Goal: Information Seeking & Learning: Learn about a topic

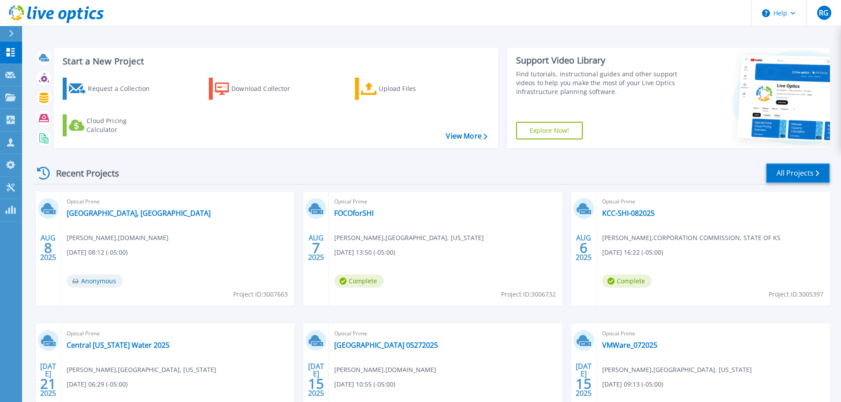
click at [791, 174] on link "All Projects" at bounding box center [798, 173] width 64 height 20
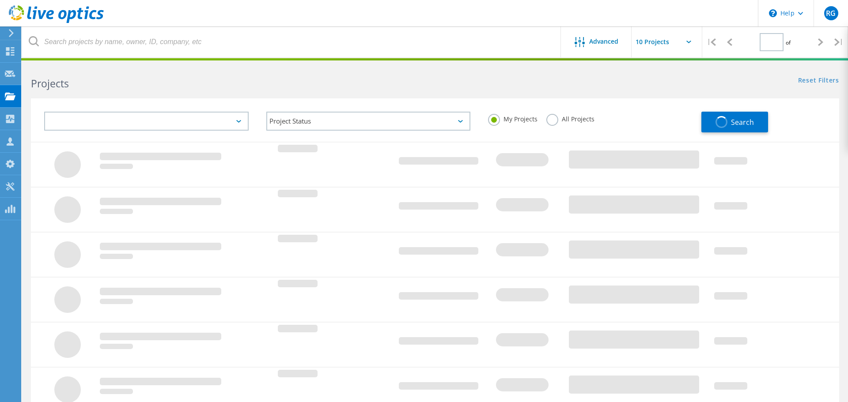
type input "1"
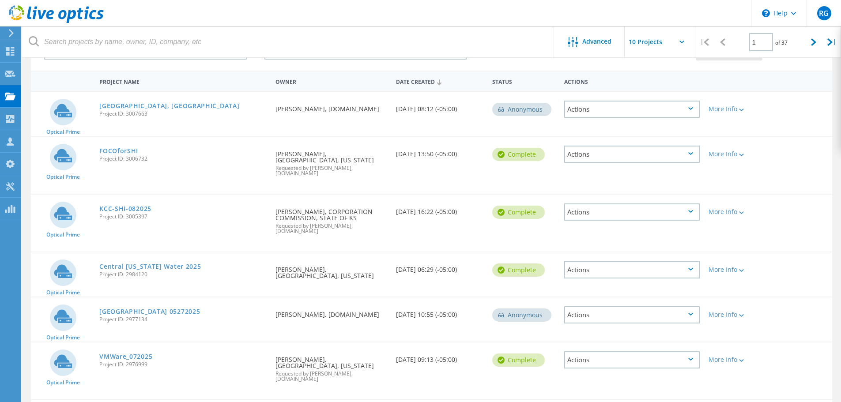
scroll to position [88, 0]
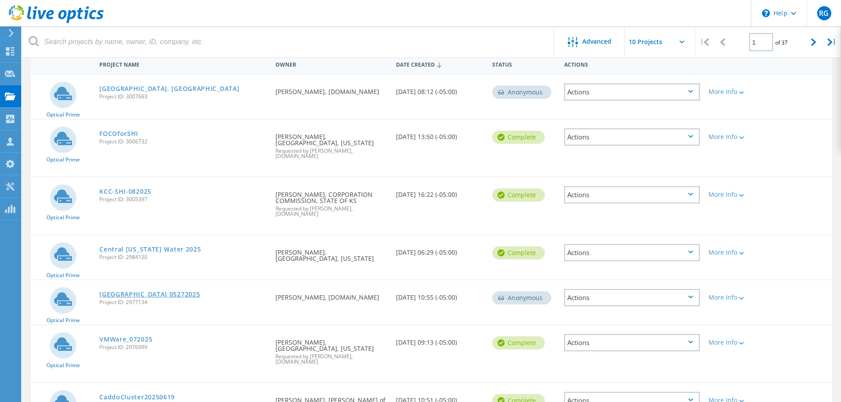
click at [128, 291] on link "[GEOGRAPHIC_DATA] 05272025" at bounding box center [149, 294] width 101 height 6
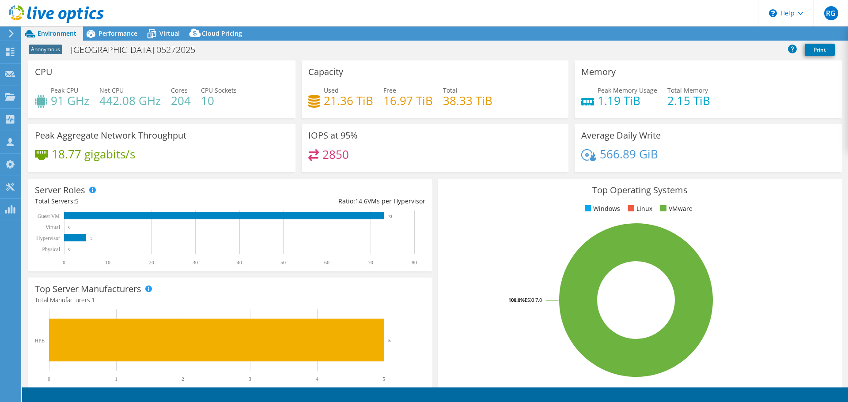
select select "USD"
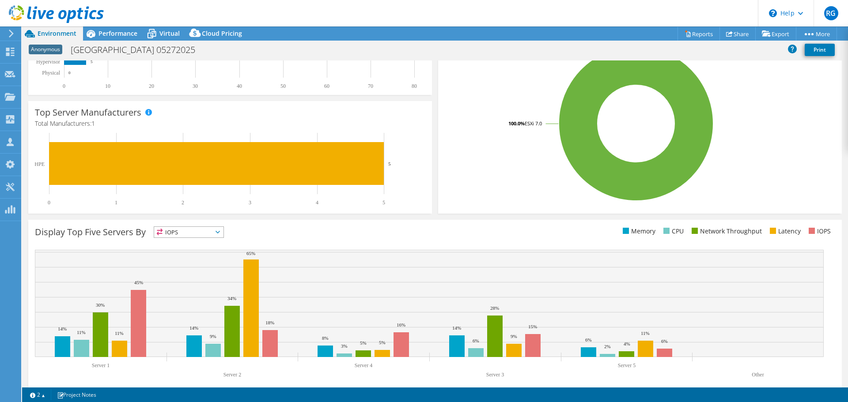
scroll to position [88, 0]
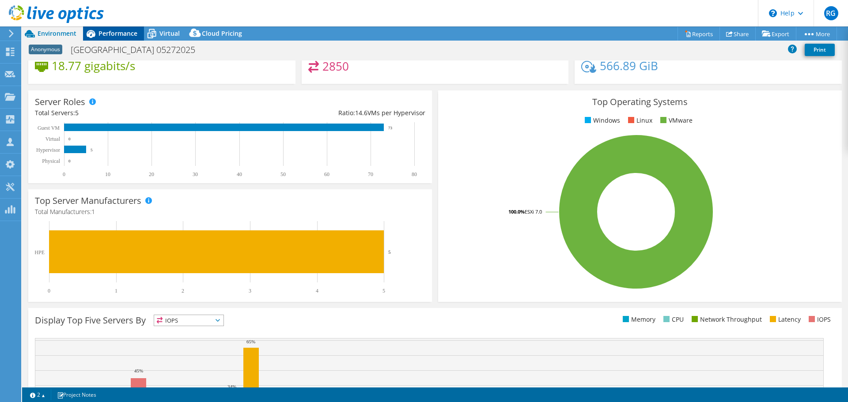
click at [116, 36] on span "Performance" at bounding box center [117, 33] width 39 height 8
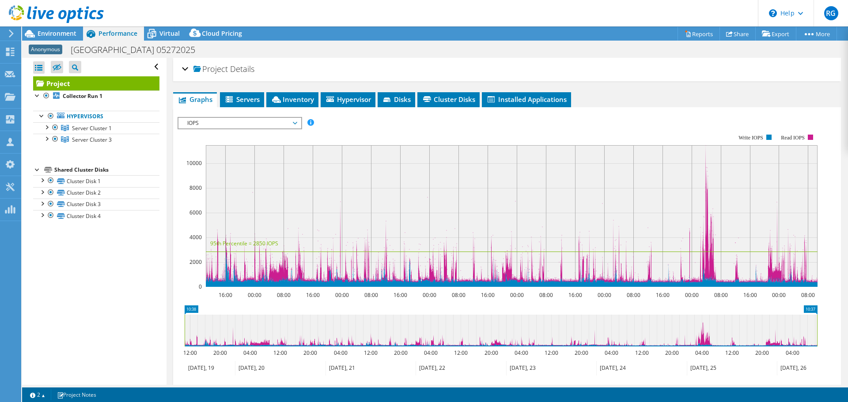
scroll to position [0, 0]
click at [285, 98] on span "Inventory" at bounding box center [292, 99] width 43 height 9
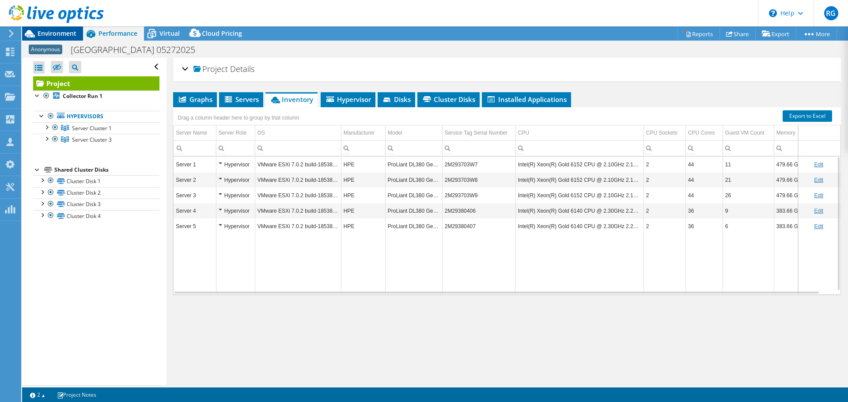
click at [68, 35] on span "Environment" at bounding box center [57, 33] width 39 height 8
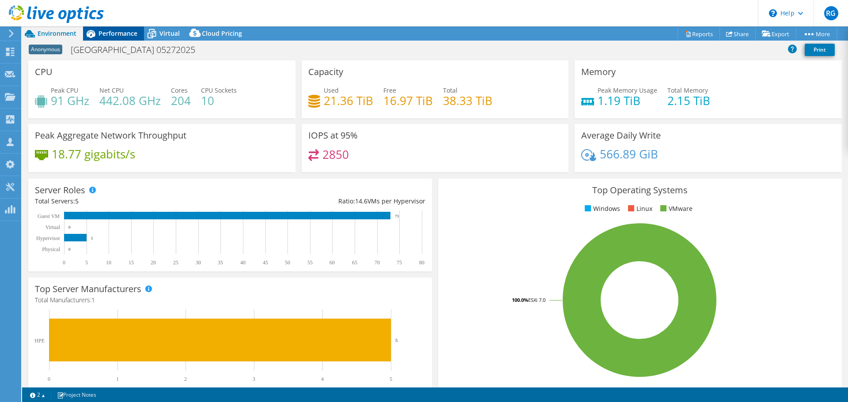
click at [120, 34] on span "Performance" at bounding box center [117, 33] width 39 height 8
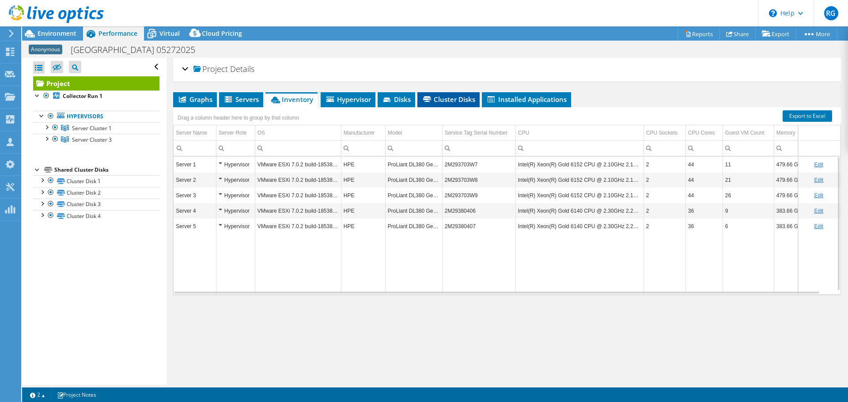
click at [451, 102] on span "Cluster Disks" at bounding box center [448, 99] width 53 height 9
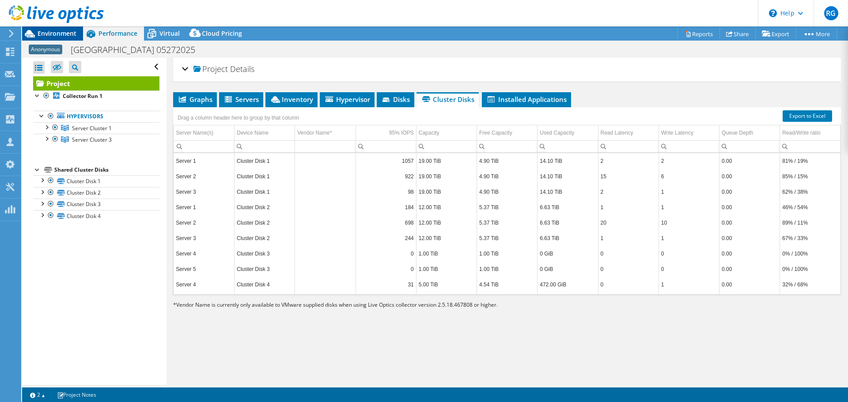
click at [49, 31] on span "Environment" at bounding box center [57, 33] width 39 height 8
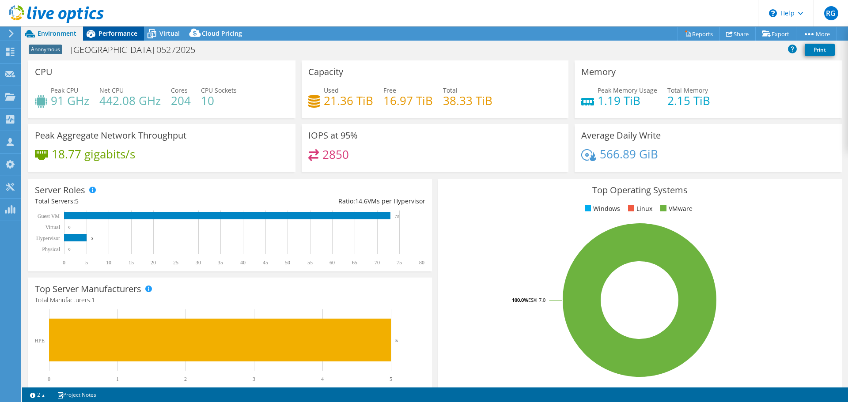
click at [107, 34] on span "Performance" at bounding box center [117, 33] width 39 height 8
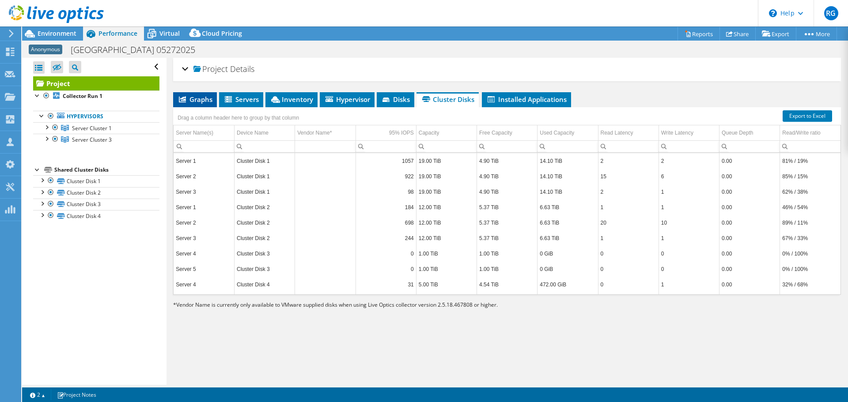
click at [201, 100] on span "Graphs" at bounding box center [195, 99] width 35 height 9
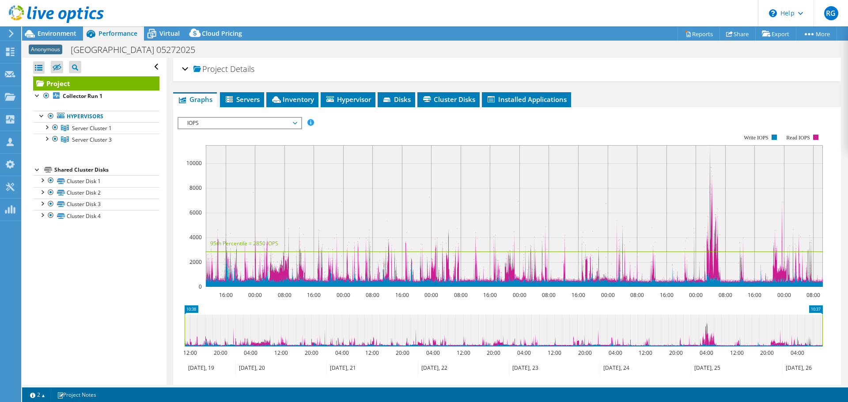
click at [296, 122] on span "IOPS" at bounding box center [240, 123] width 114 height 11
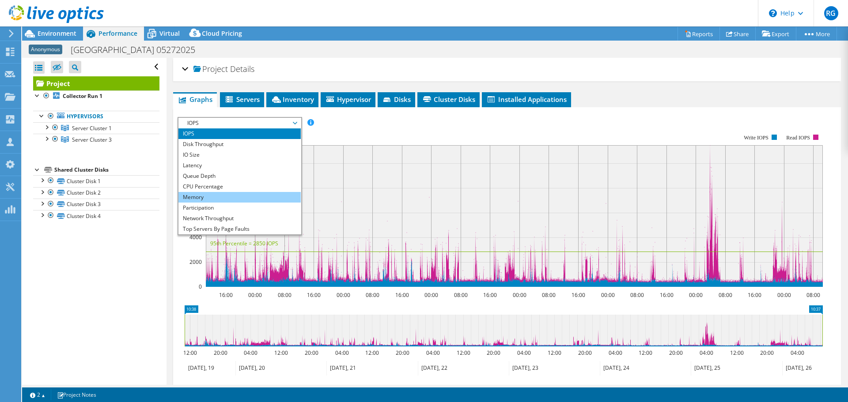
click at [263, 194] on li "Memory" at bounding box center [239, 197] width 122 height 11
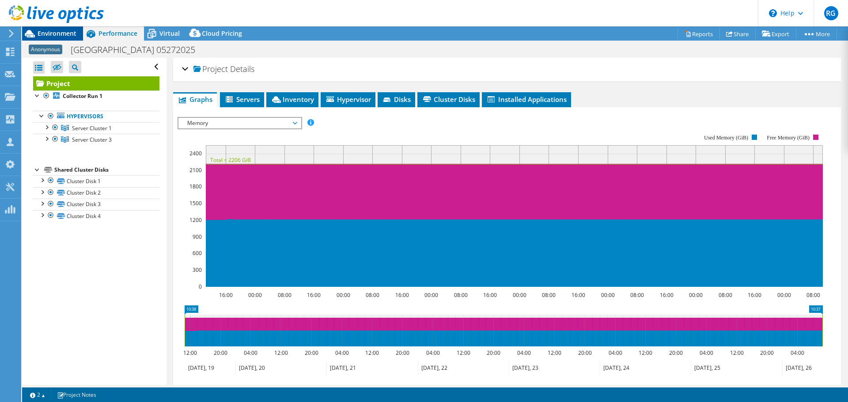
click at [48, 34] on span "Environment" at bounding box center [57, 33] width 39 height 8
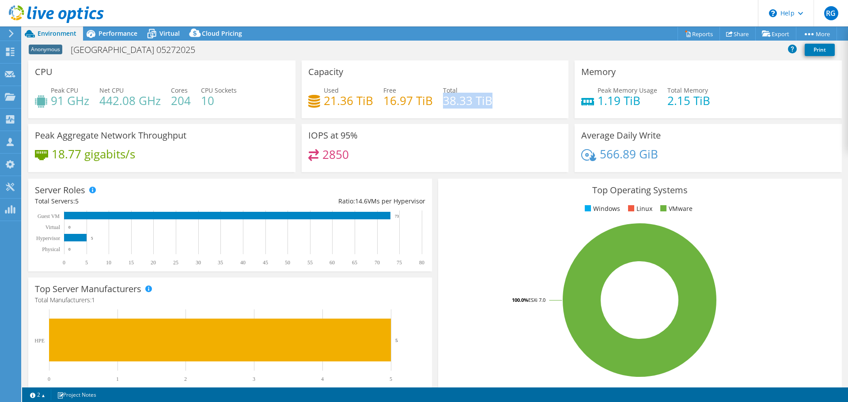
drag, startPoint x: 441, startPoint y: 101, endPoint x: 488, endPoint y: 102, distance: 47.3
click at [488, 102] on h4 "38.33 TiB" at bounding box center [467, 101] width 49 height 10
drag, startPoint x: 488, startPoint y: 102, endPoint x: 442, endPoint y: 100, distance: 46.4
click at [443, 100] on h4 "38.33 TiB" at bounding box center [467, 101] width 49 height 10
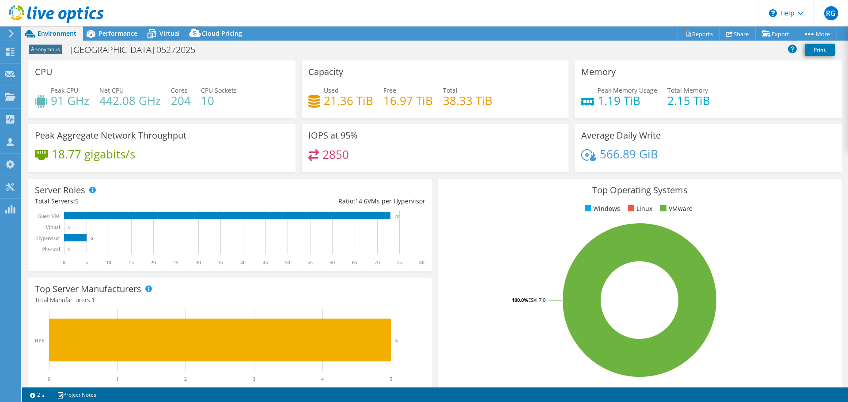
click at [486, 136] on div "IOPS at 95% 2850" at bounding box center [435, 148] width 267 height 48
click at [104, 32] on span "Performance" at bounding box center [117, 33] width 39 height 8
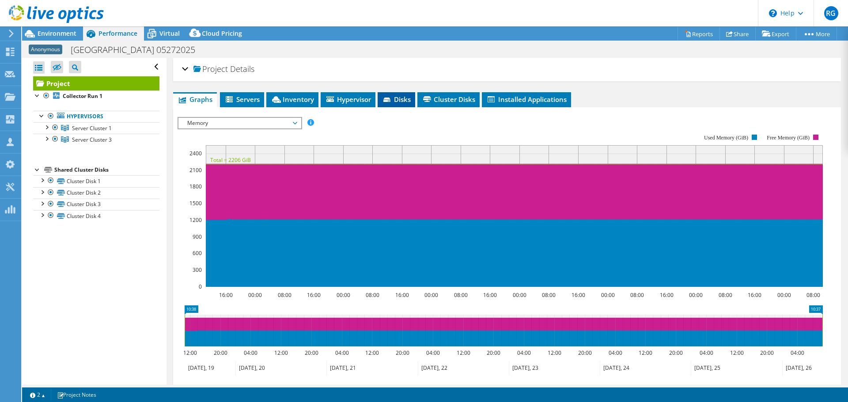
click at [398, 101] on span "Disks" at bounding box center [396, 99] width 29 height 9
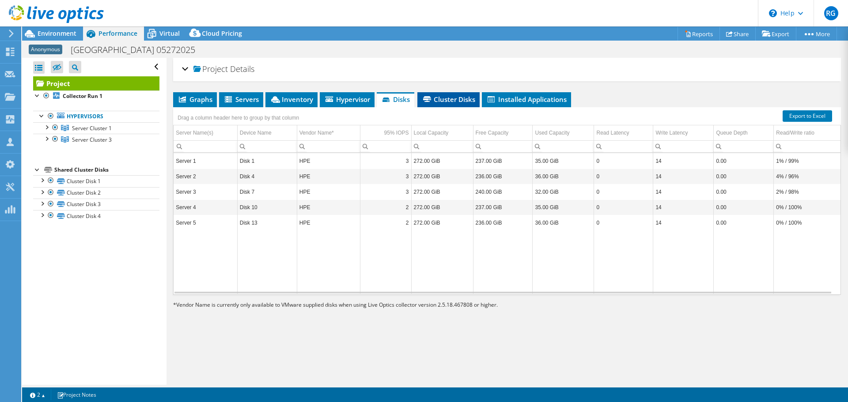
click at [453, 101] on span "Cluster Disks" at bounding box center [448, 99] width 53 height 9
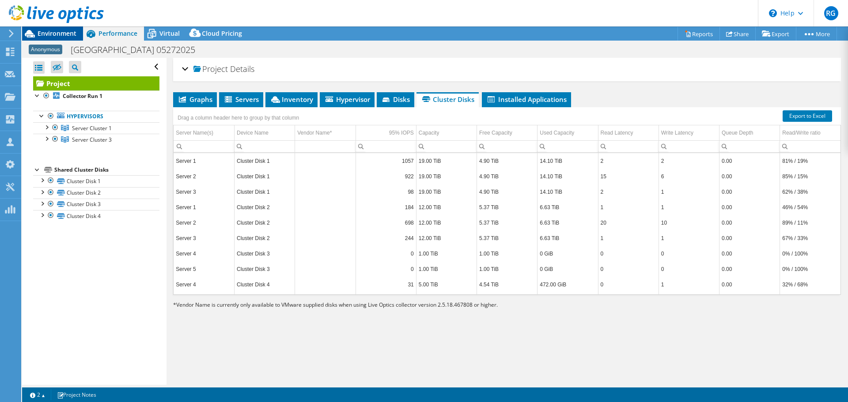
click at [70, 35] on span "Environment" at bounding box center [57, 33] width 39 height 8
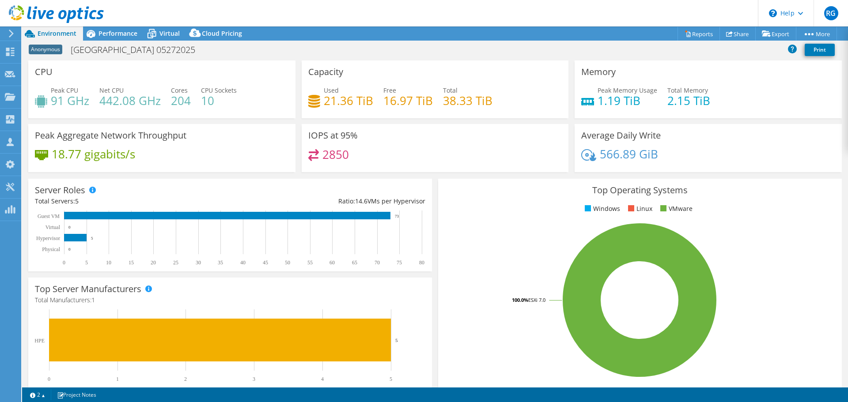
click at [498, 377] on rect at bounding box center [640, 300] width 390 height 155
click at [110, 33] on span "Performance" at bounding box center [117, 33] width 39 height 8
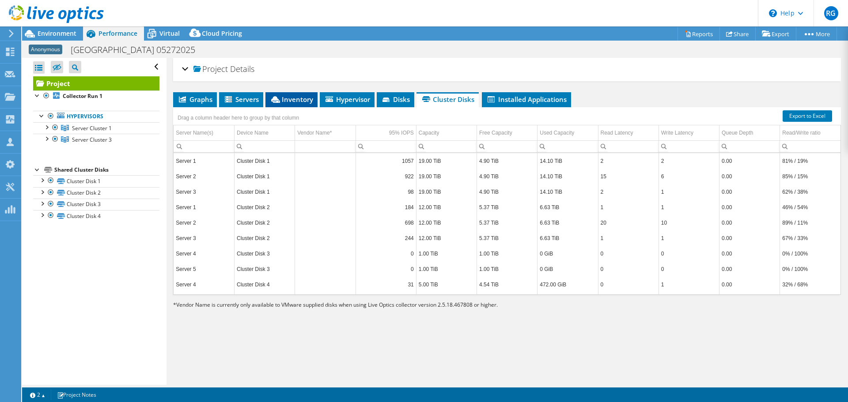
click at [298, 97] on span "Inventory" at bounding box center [291, 99] width 43 height 9
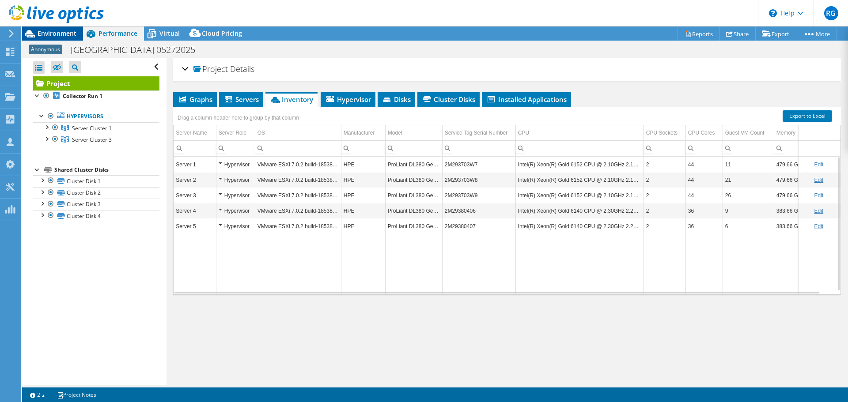
click at [53, 34] on span "Environment" at bounding box center [57, 33] width 39 height 8
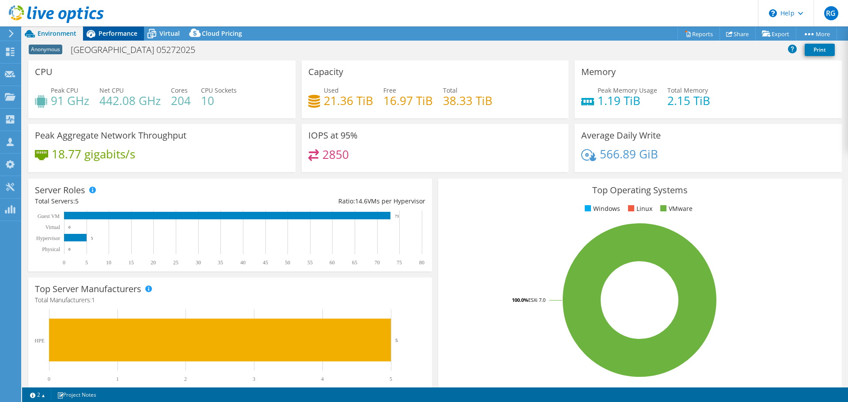
click at [125, 34] on span "Performance" at bounding box center [117, 33] width 39 height 8
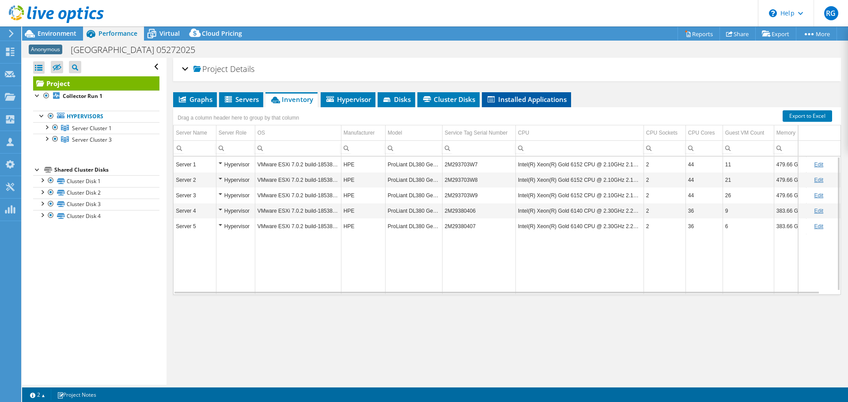
click at [553, 101] on span "Installed Applications" at bounding box center [526, 99] width 80 height 9
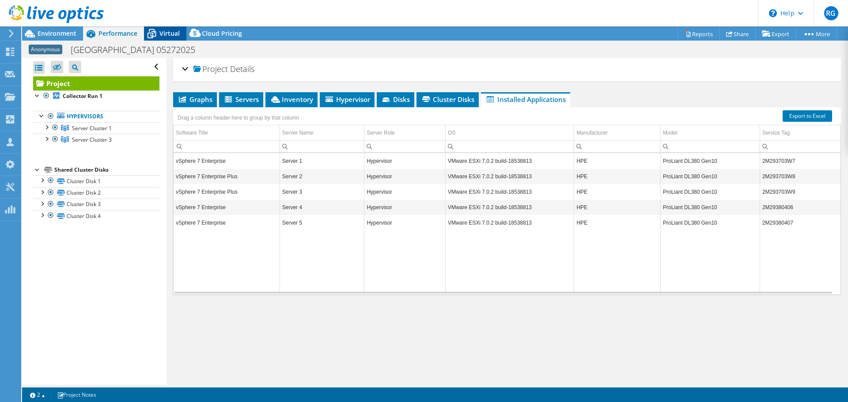
click at [163, 34] on span "Virtual" at bounding box center [169, 33] width 20 height 8
